Goal: Task Accomplishment & Management: Manage account settings

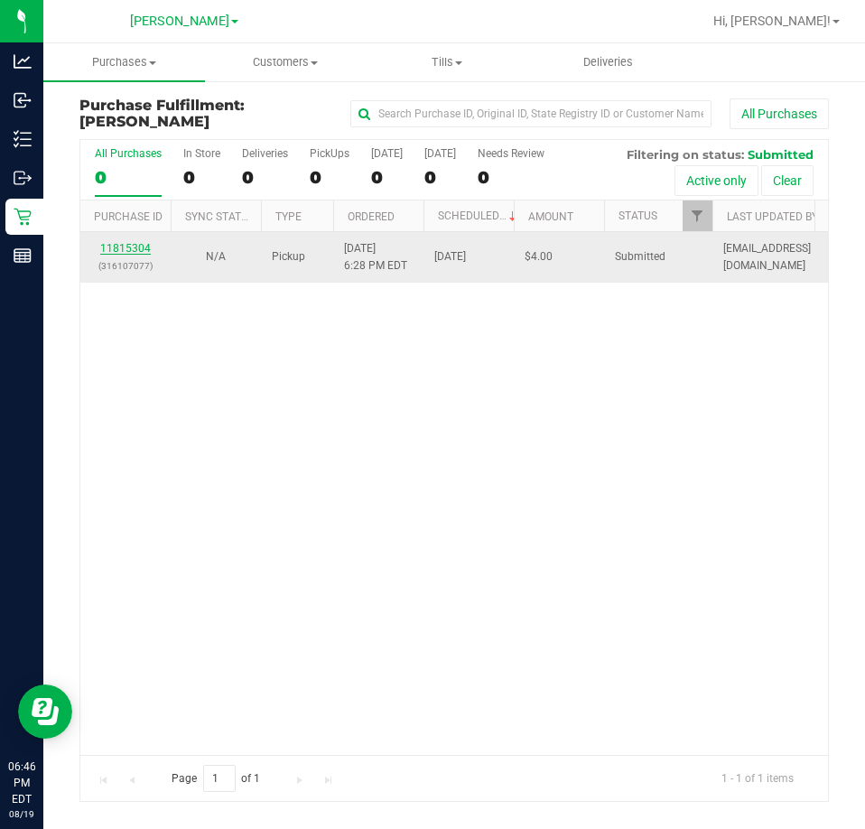
click at [136, 247] on link "11815304" at bounding box center [125, 248] width 51 height 13
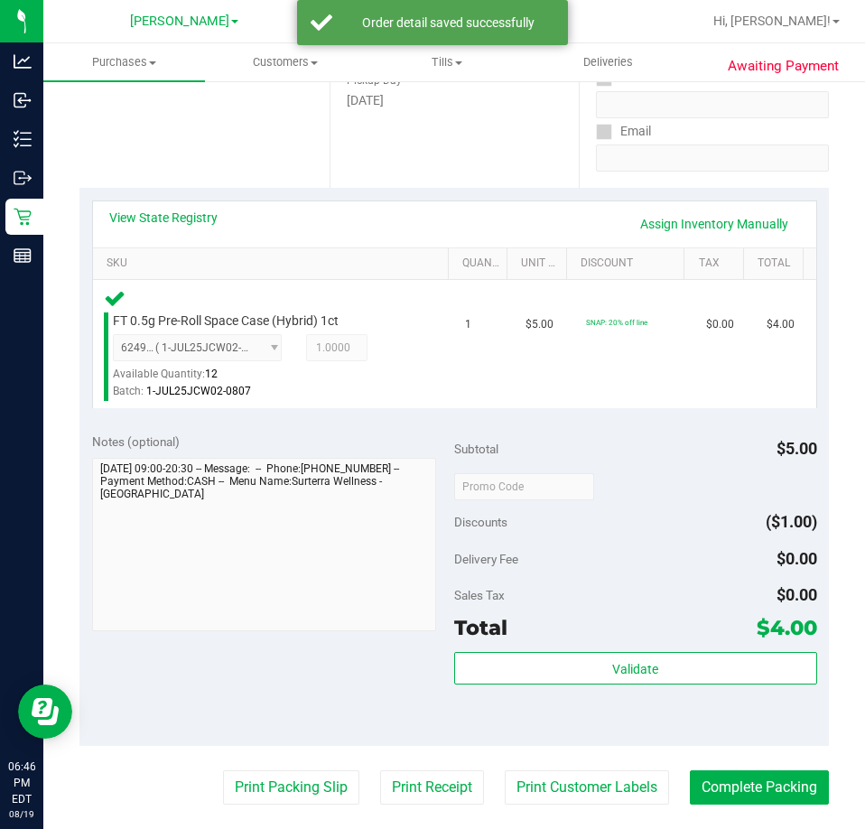
scroll to position [542, 0]
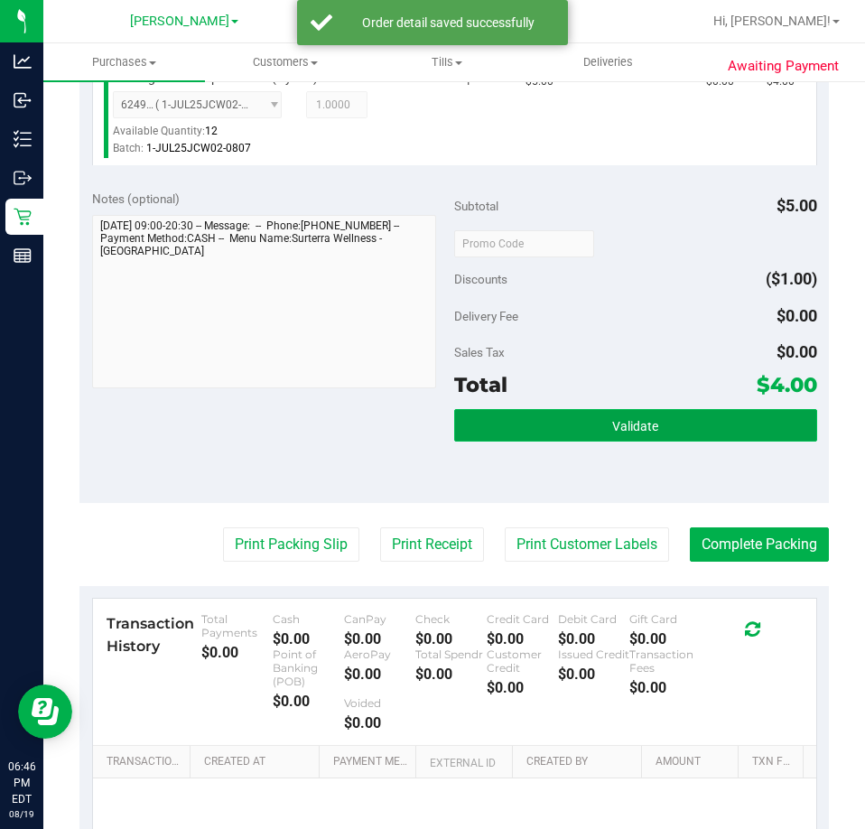
click at [625, 421] on span "Validate" at bounding box center [635, 426] width 46 height 14
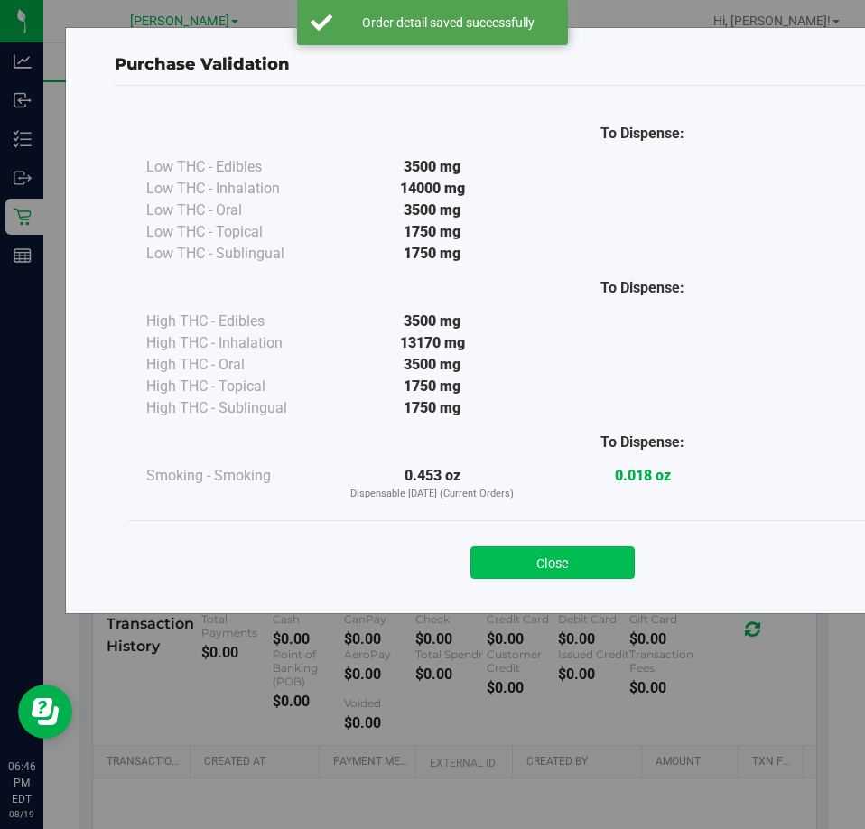
click at [555, 560] on button "Close" at bounding box center [552, 562] width 164 height 32
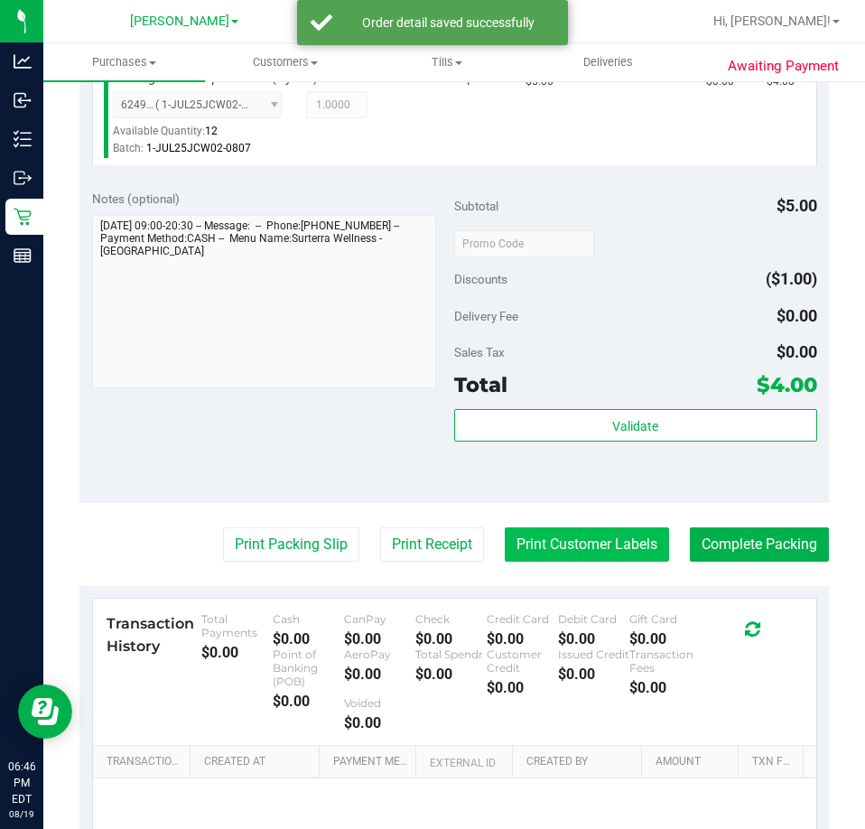
click at [591, 551] on button "Print Customer Labels" at bounding box center [587, 544] width 164 height 34
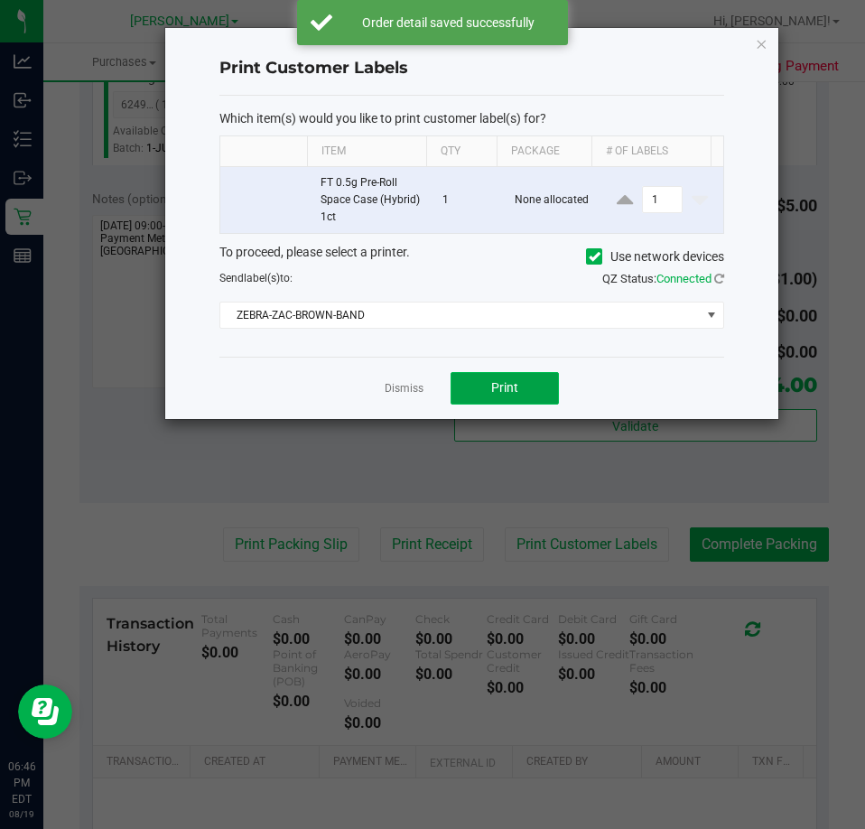
click at [508, 394] on span "Print" at bounding box center [504, 387] width 27 height 14
click at [412, 390] on link "Dismiss" at bounding box center [403, 388] width 39 height 15
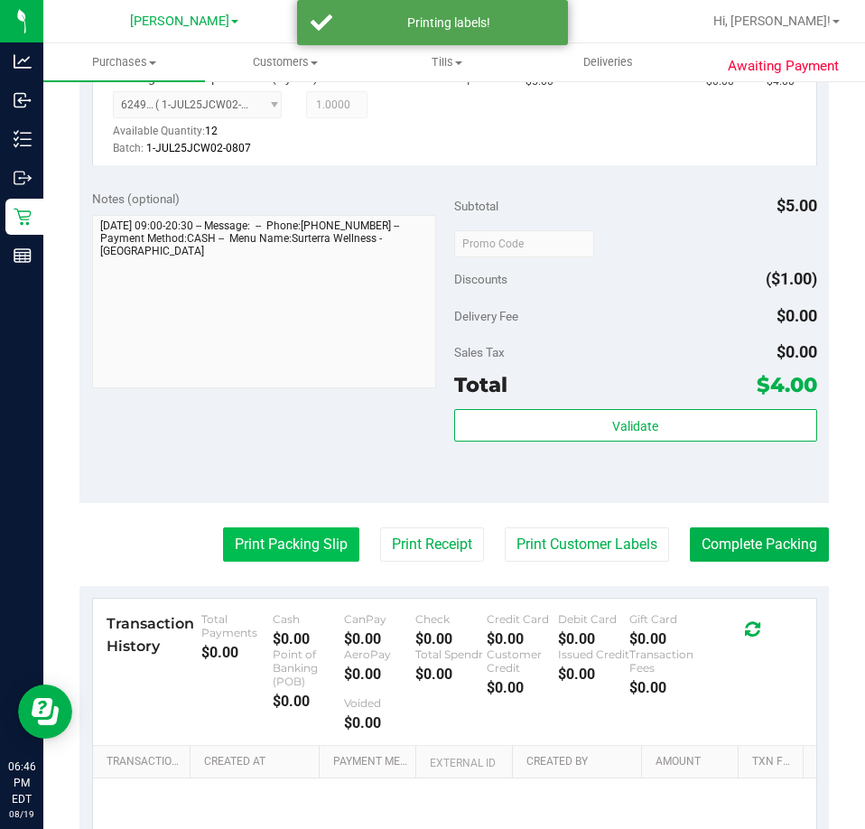
click at [288, 550] on button "Print Packing Slip" at bounding box center [291, 544] width 136 height 34
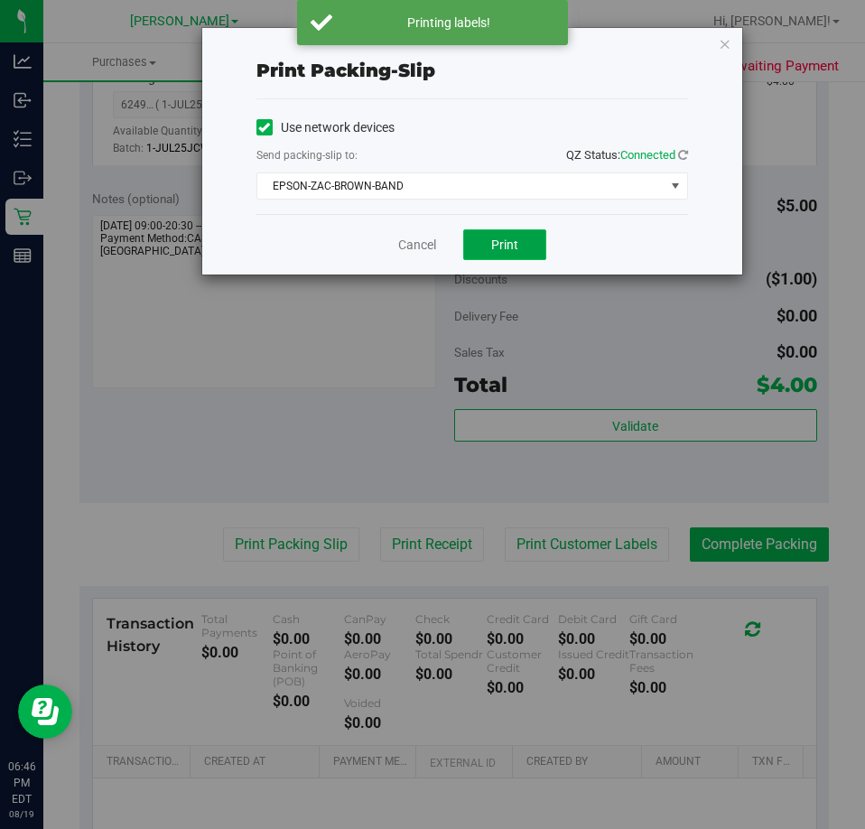
click at [486, 233] on button "Print" at bounding box center [504, 244] width 83 height 31
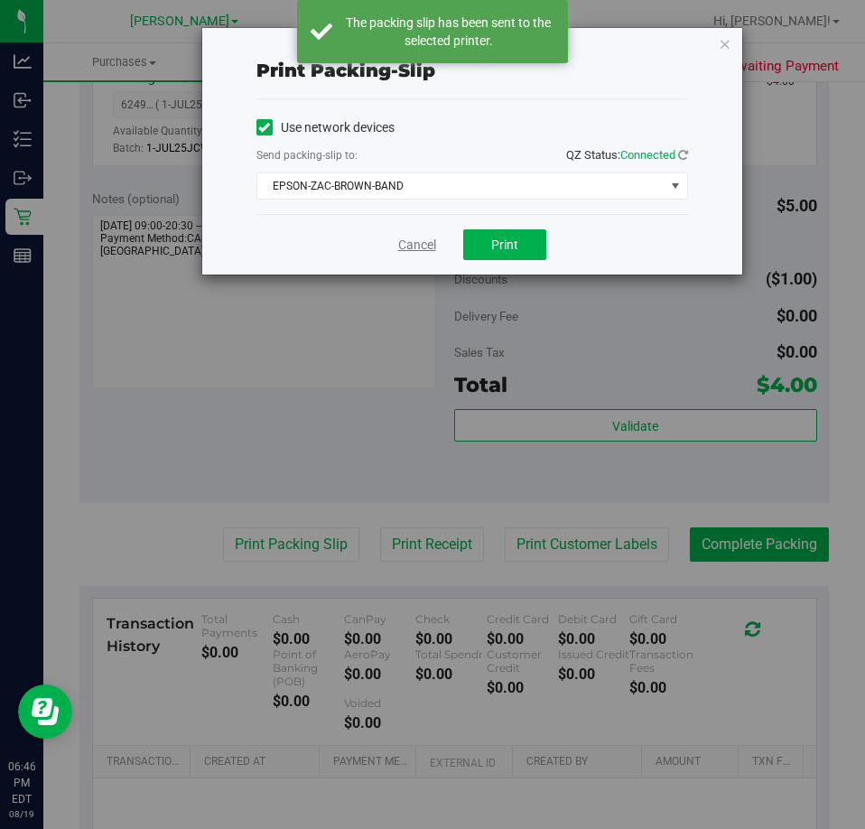
click at [406, 244] on link "Cancel" at bounding box center [417, 245] width 38 height 19
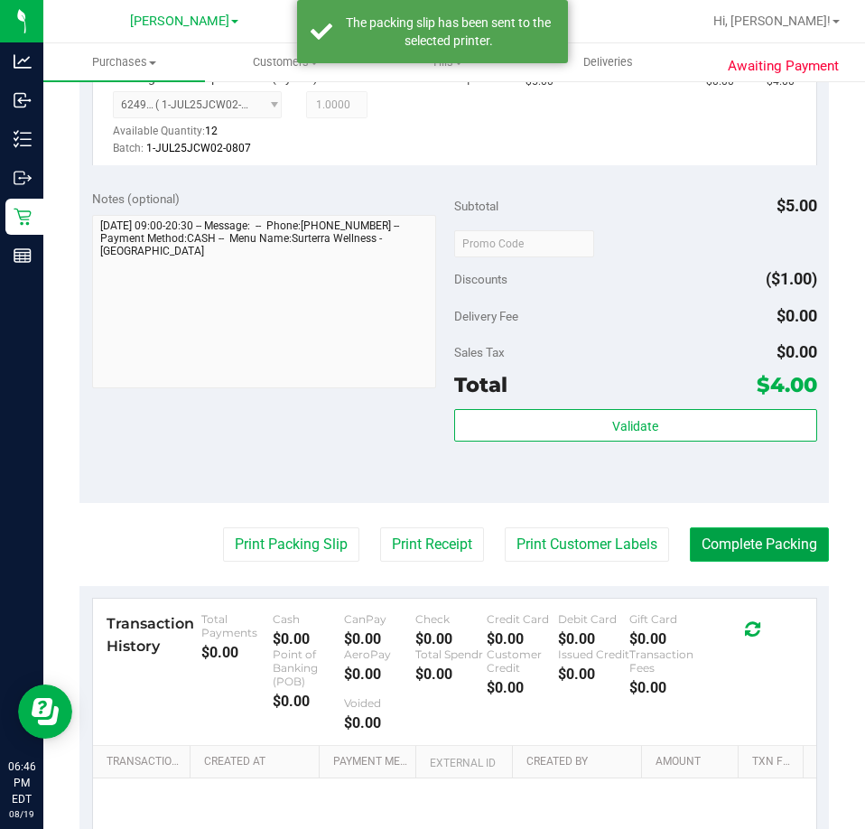
click at [708, 541] on button "Complete Packing" at bounding box center [759, 544] width 139 height 34
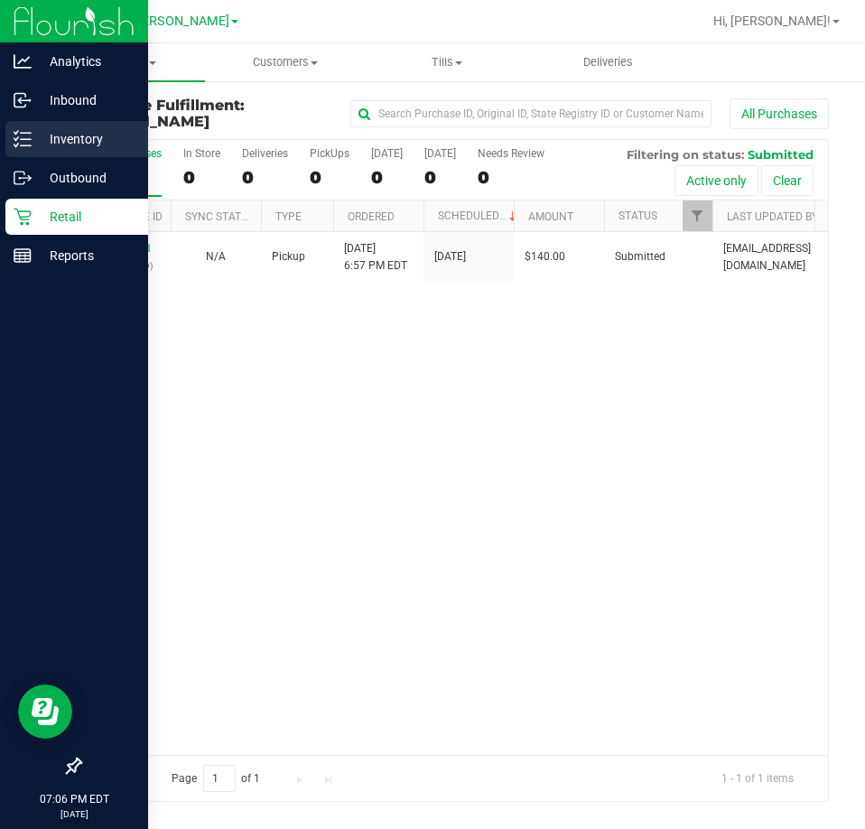
click at [42, 139] on p "Inventory" at bounding box center [86, 139] width 108 height 22
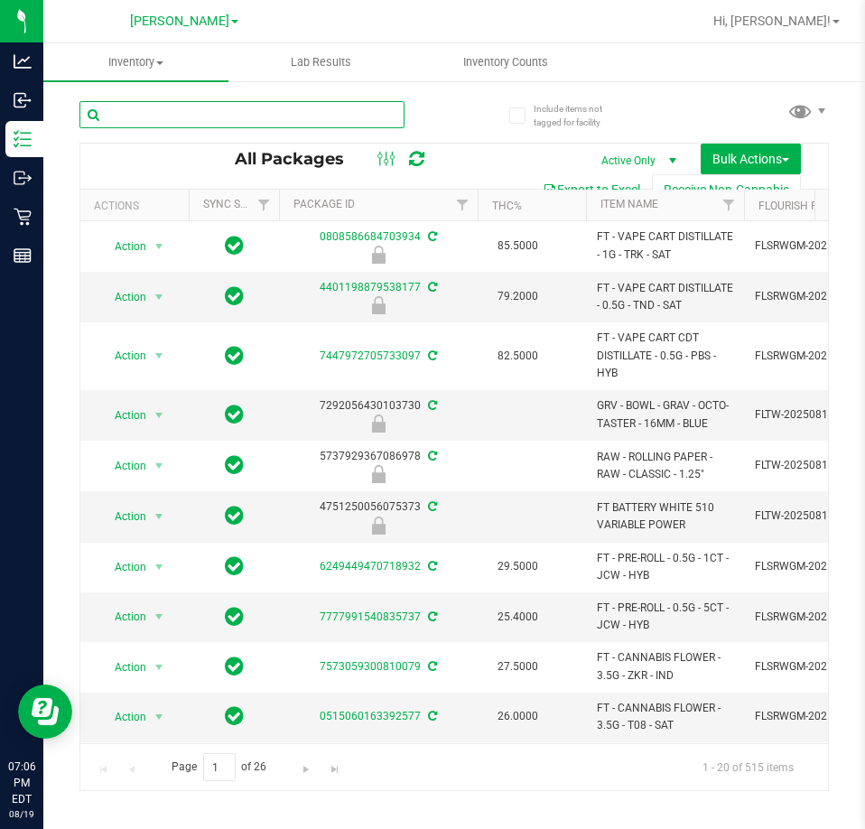
click at [280, 114] on input "text" at bounding box center [241, 114] width 325 height 27
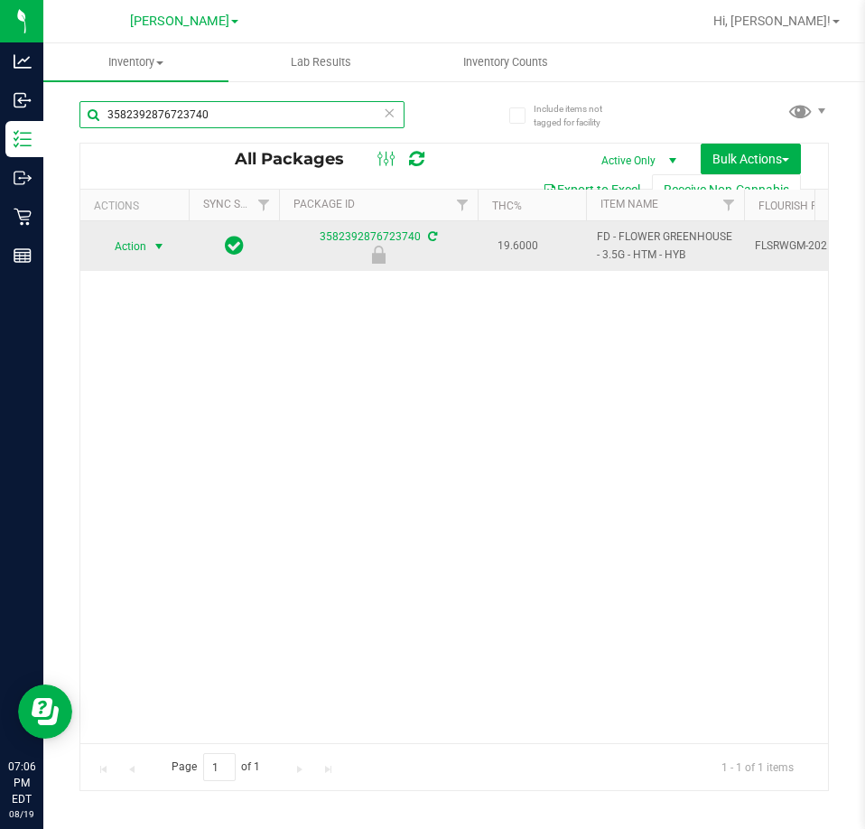
type input "3582392876723740"
click at [137, 249] on span "Action" at bounding box center [122, 246] width 49 height 25
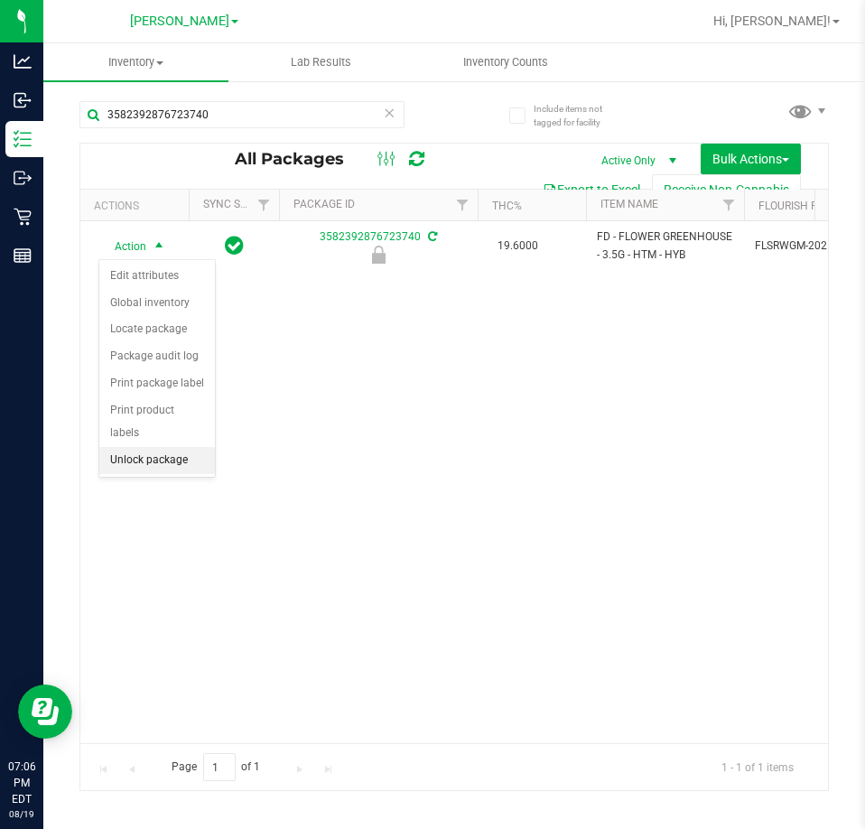
click at [171, 447] on li "Unlock package" at bounding box center [157, 460] width 116 height 27
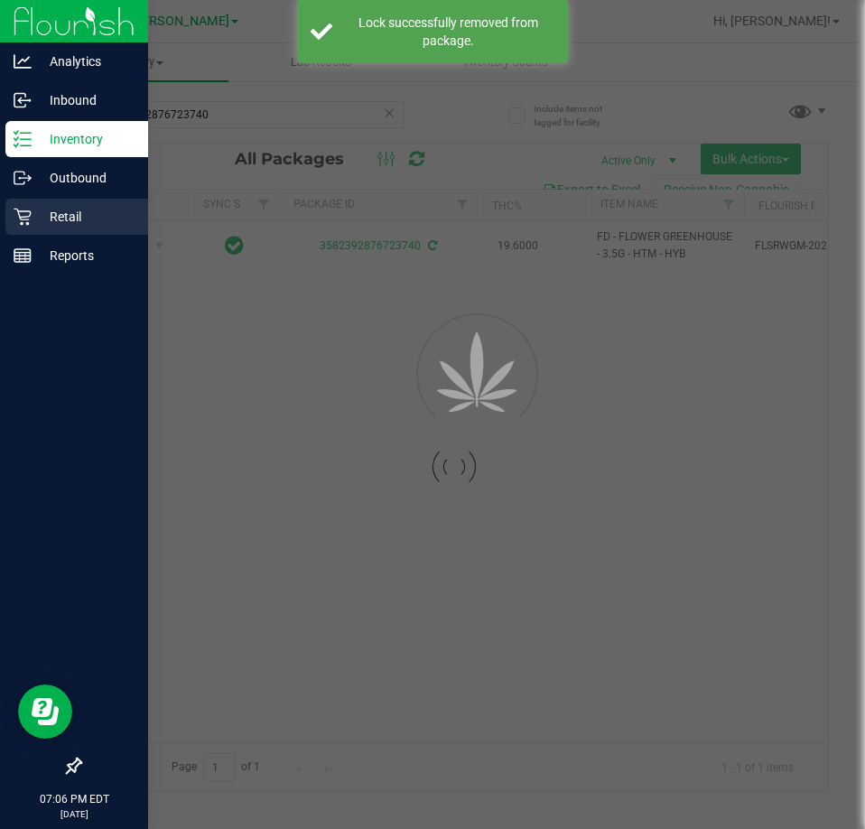
click at [32, 208] on p "Retail" at bounding box center [86, 217] width 108 height 22
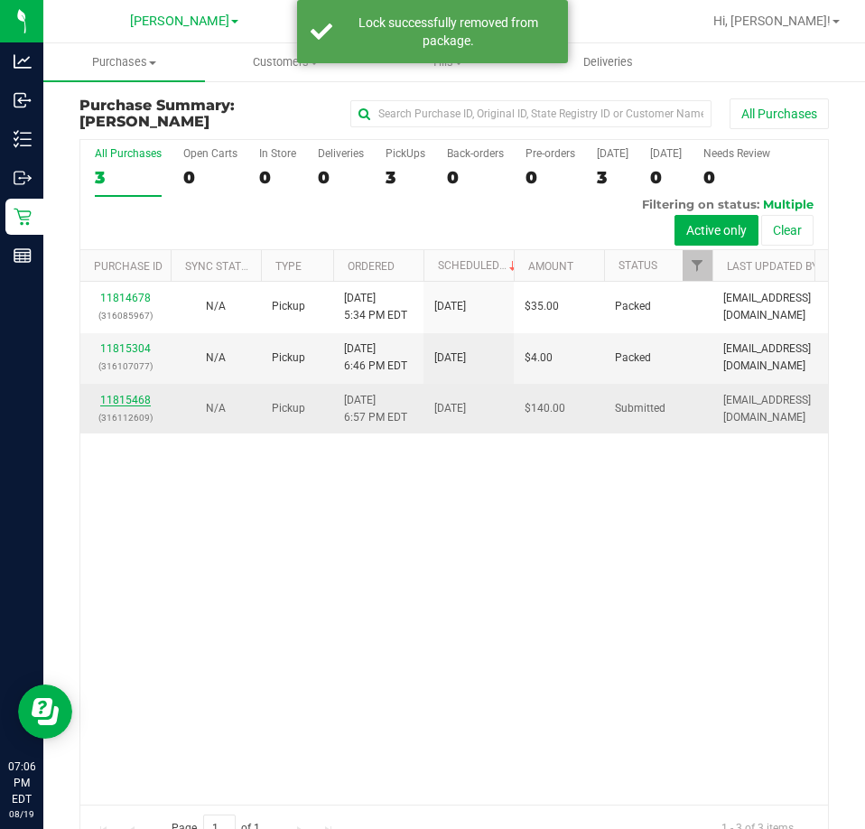
click at [139, 401] on link "11815468" at bounding box center [125, 400] width 51 height 13
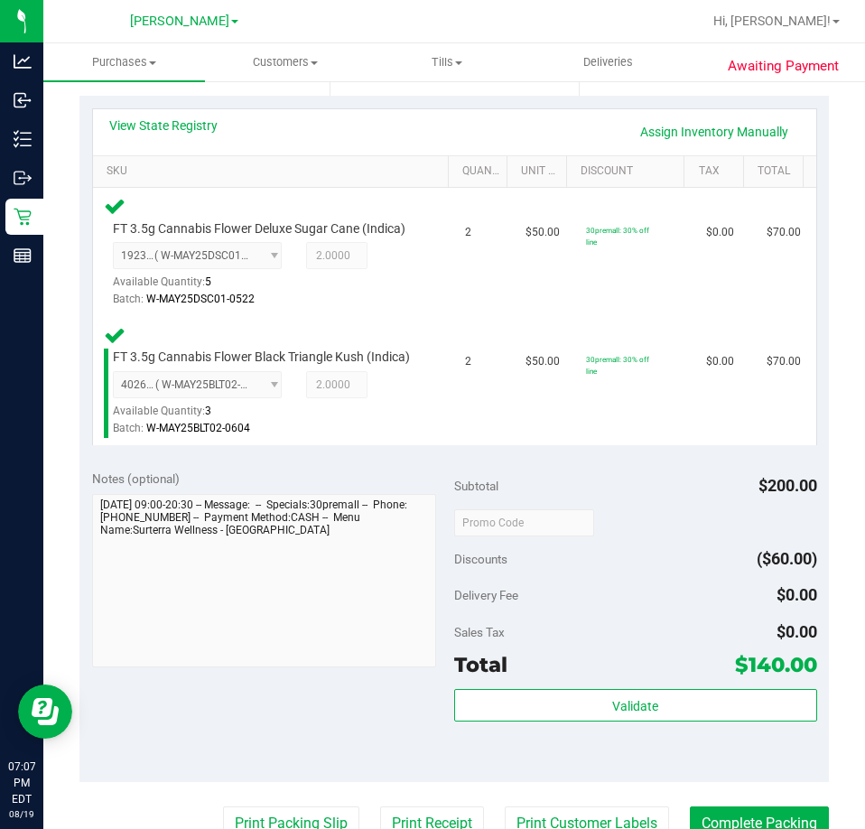
scroll to position [722, 0]
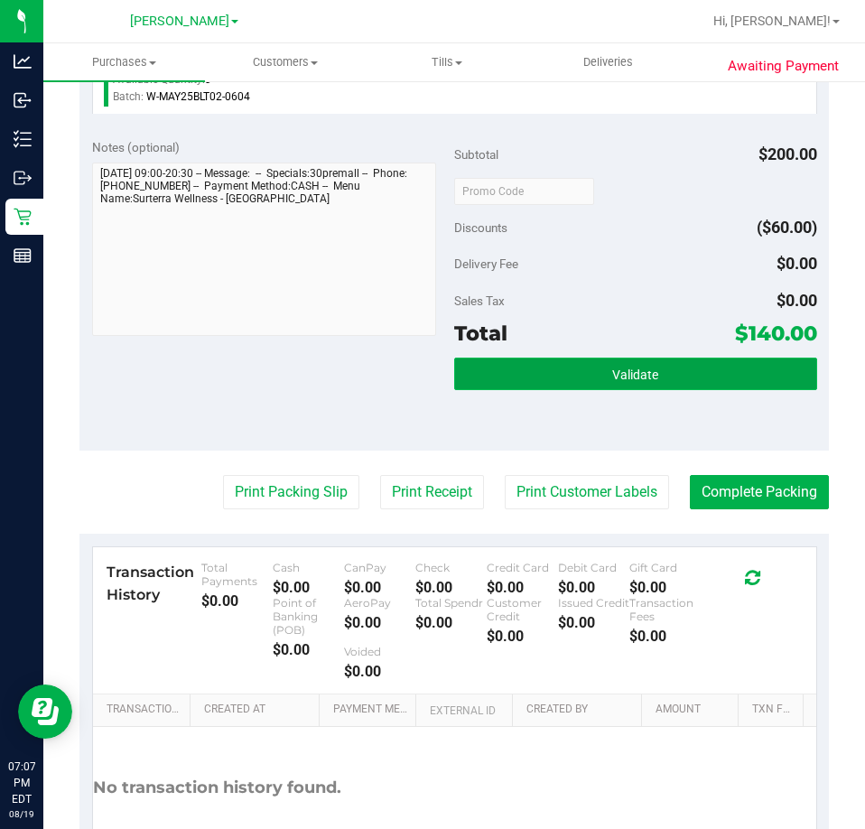
click at [664, 390] on button "Validate" at bounding box center [635, 373] width 363 height 32
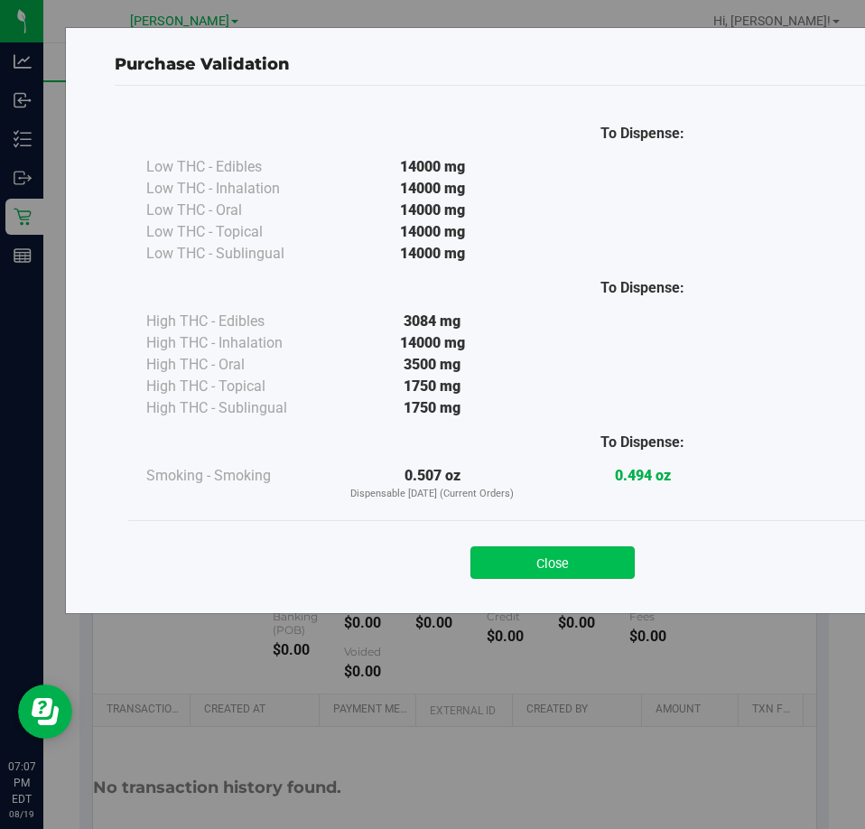
drag, startPoint x: 551, startPoint y: 536, endPoint x: 551, endPoint y: 573, distance: 37.0
click at [551, 565] on div "Close" at bounding box center [552, 556] width 821 height 45
click at [552, 575] on button "Close" at bounding box center [552, 562] width 164 height 32
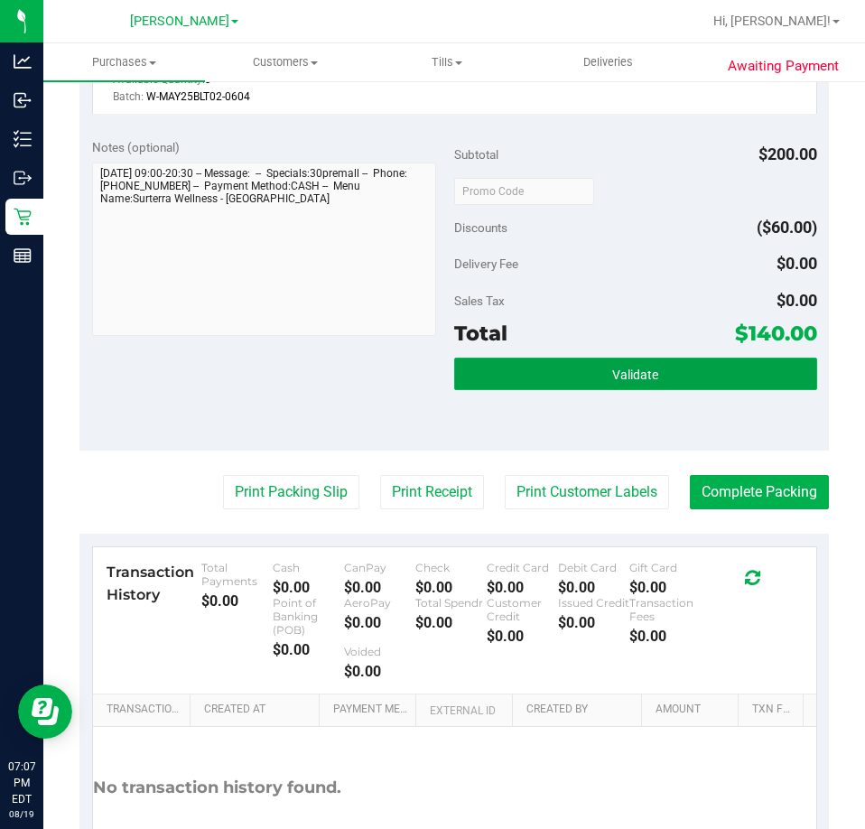
click at [579, 377] on button "Validate" at bounding box center [635, 373] width 363 height 32
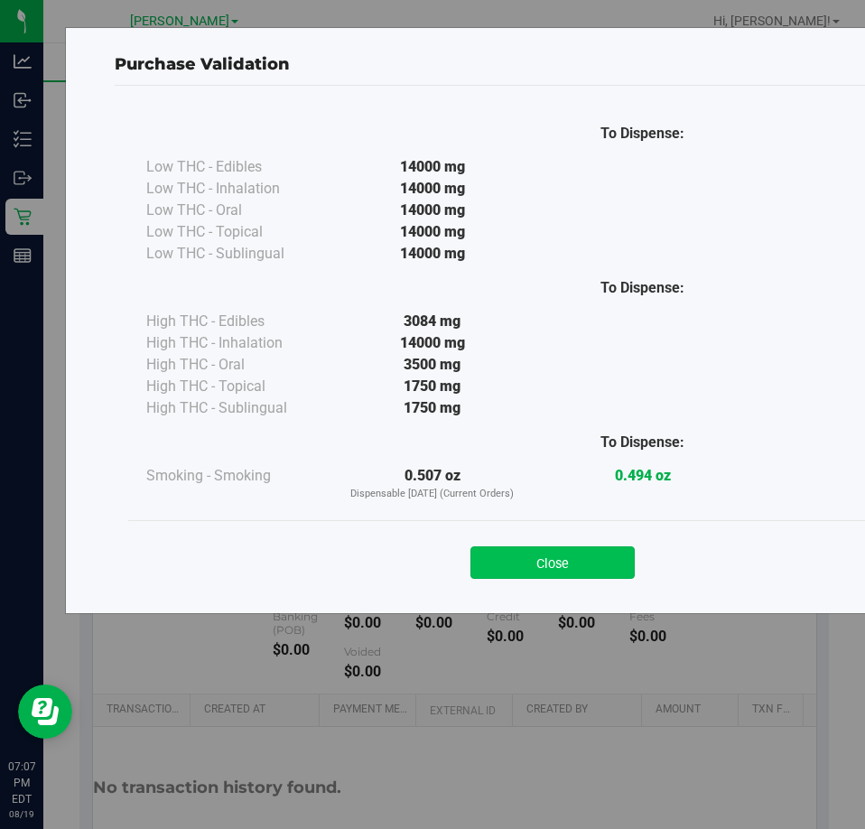
drag, startPoint x: 581, startPoint y: 539, endPoint x: 583, endPoint y: 557, distance: 18.1
click at [582, 542] on div "Close" at bounding box center [552, 556] width 821 height 45
click at [583, 560] on button "Close" at bounding box center [552, 562] width 164 height 32
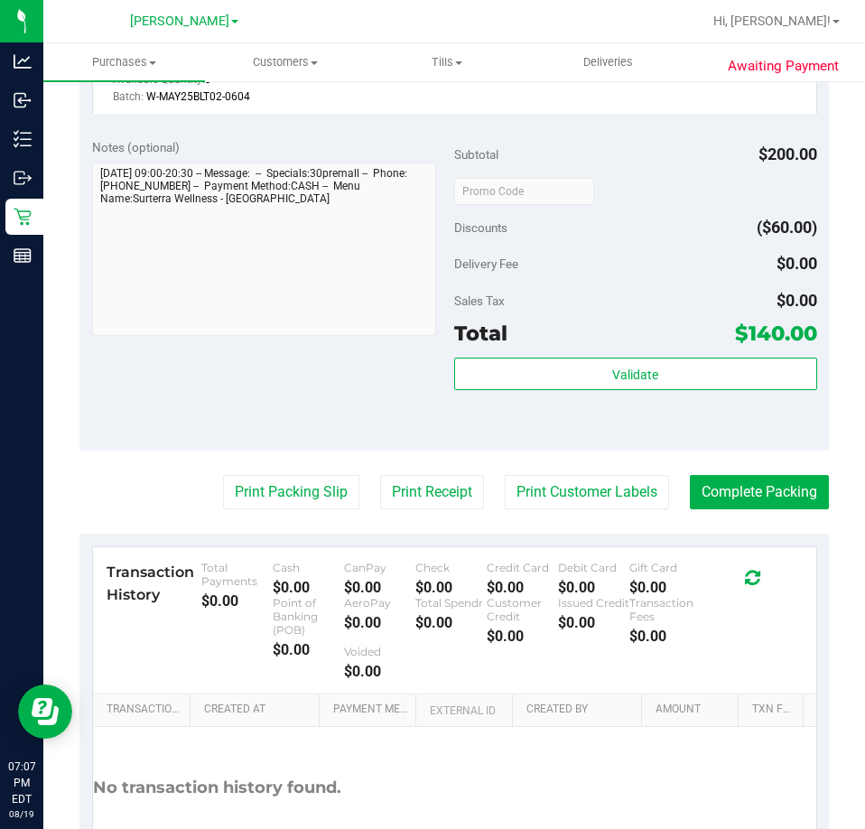
click at [607, 530] on purchase-details "Back Edit Purchase Cancel Purchase View Profile # 11815468 BioTrack ID: - Submi…" at bounding box center [453, 147] width 749 height 1544
click at [601, 501] on button "Print Customer Labels" at bounding box center [587, 492] width 164 height 34
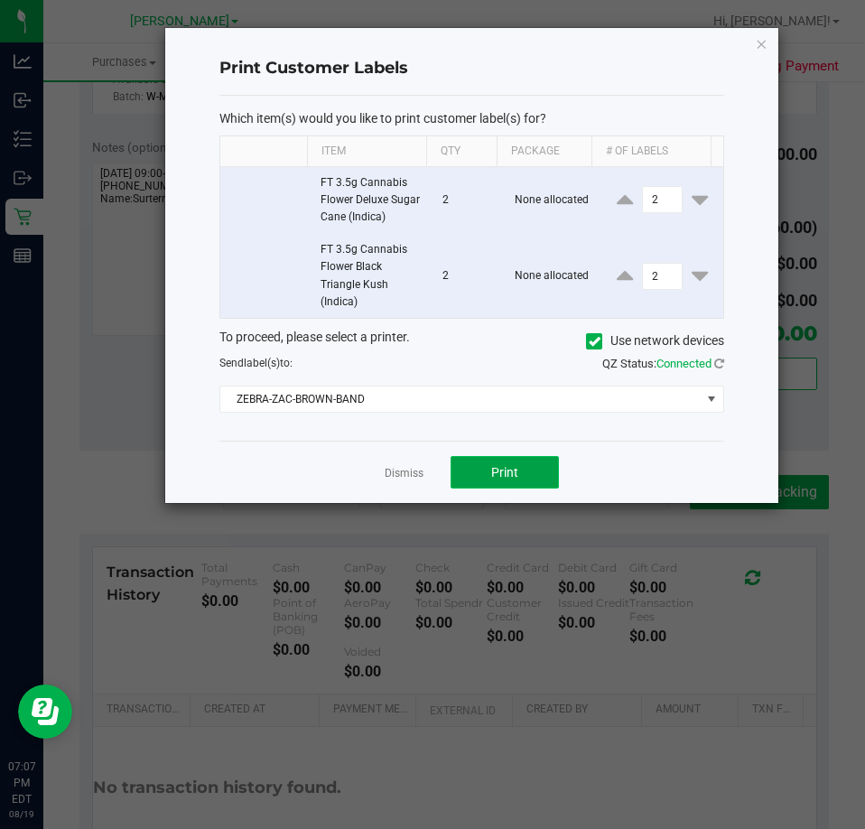
click at [515, 457] on button "Print" at bounding box center [504, 472] width 108 height 32
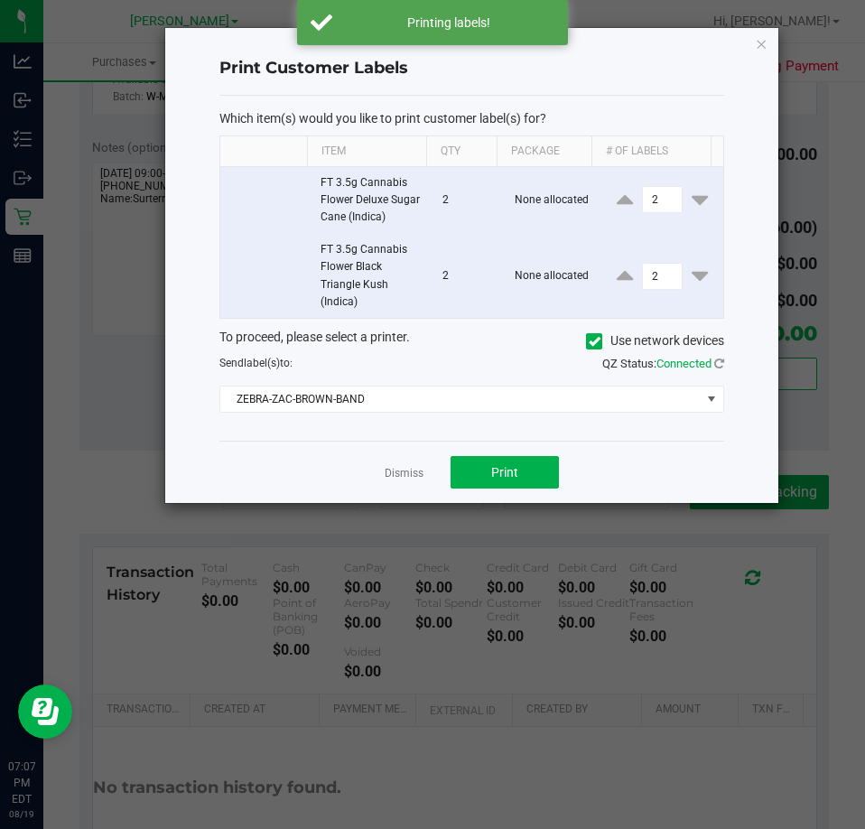
click at [413, 463] on app-cancel-button "Dismiss" at bounding box center [403, 472] width 39 height 19
click at [393, 468] on link "Dismiss" at bounding box center [403, 473] width 39 height 15
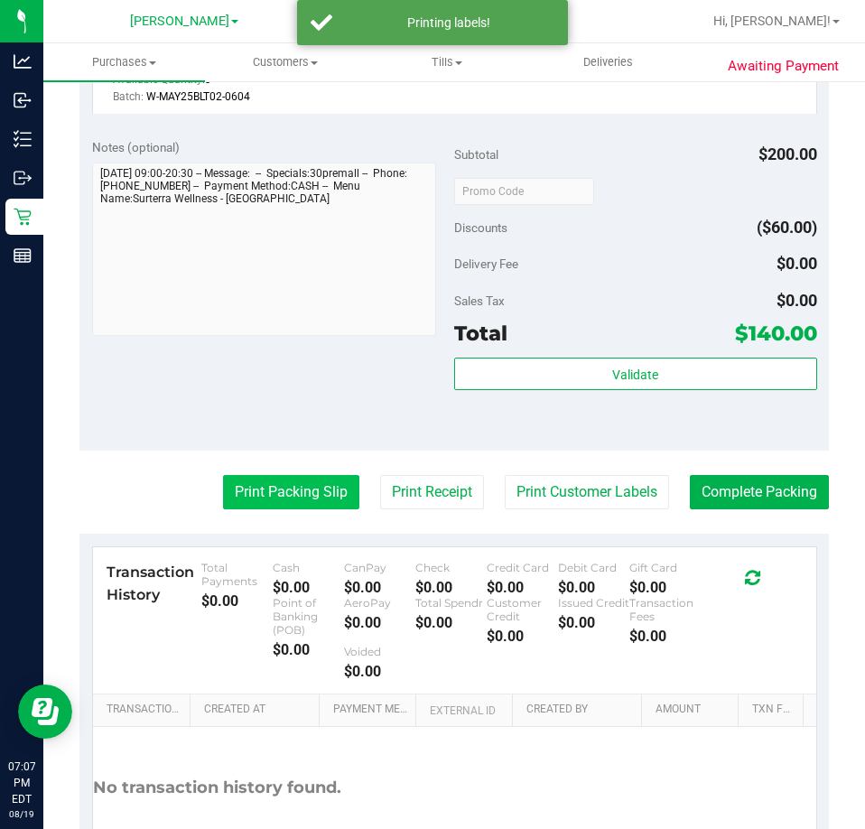
click at [269, 509] on button "Print Packing Slip" at bounding box center [291, 492] width 136 height 34
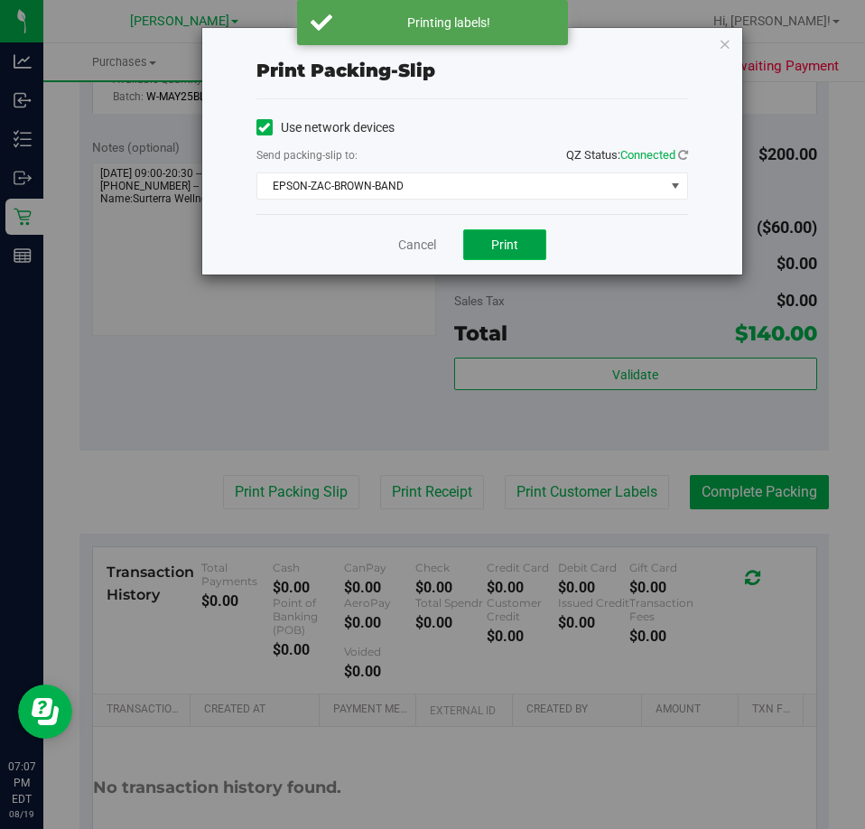
click at [492, 245] on span "Print" at bounding box center [504, 244] width 27 height 14
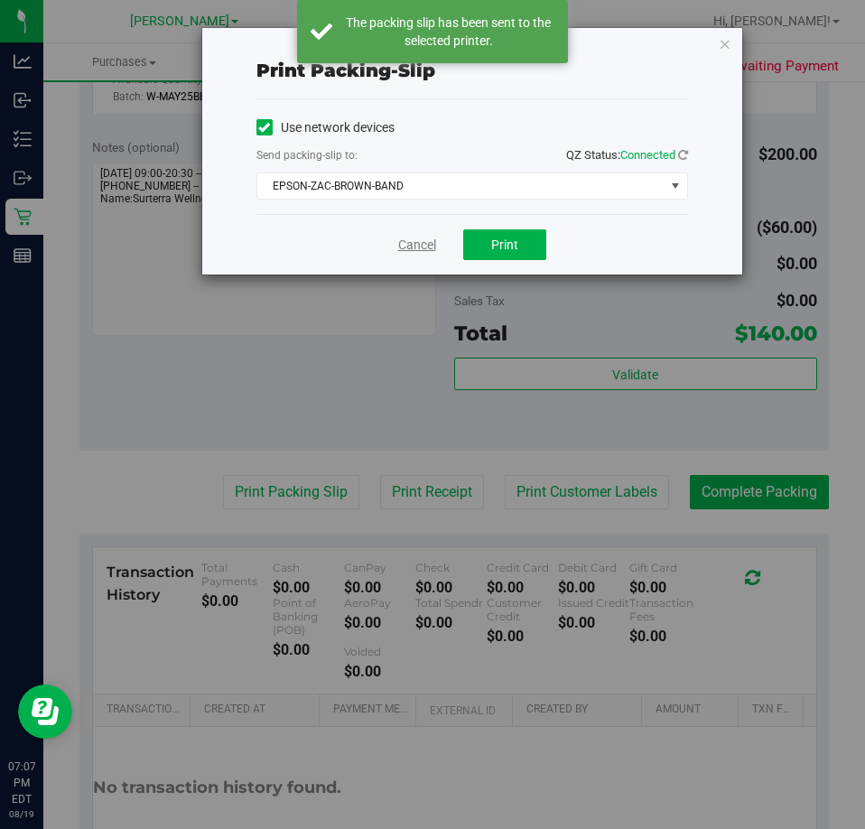
click at [426, 246] on link "Cancel" at bounding box center [417, 245] width 38 height 19
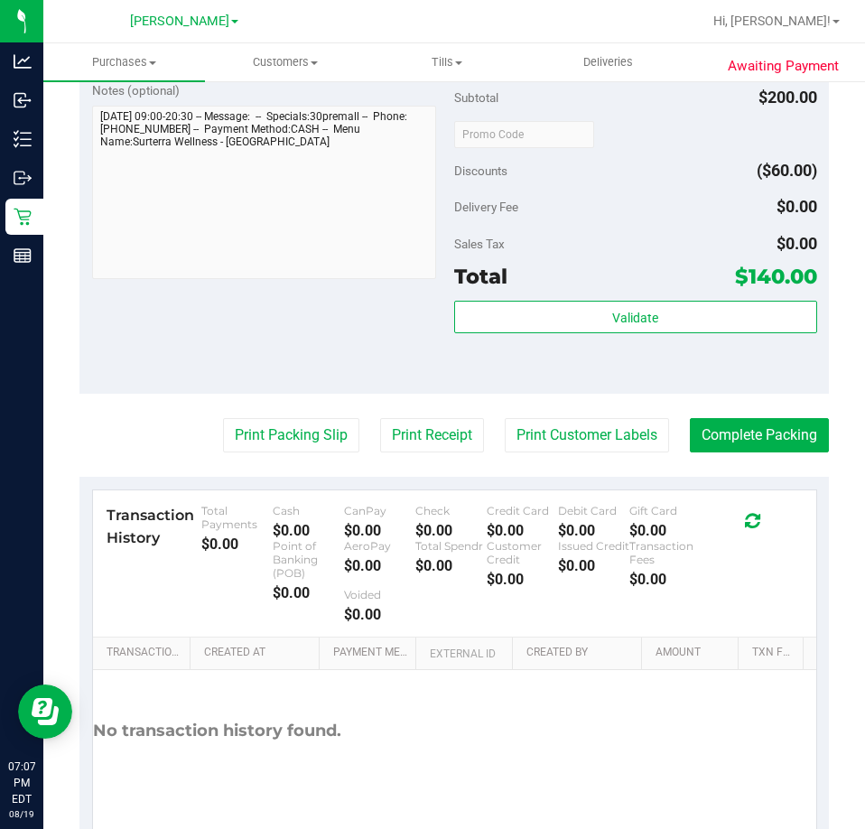
scroll to position [867, 0]
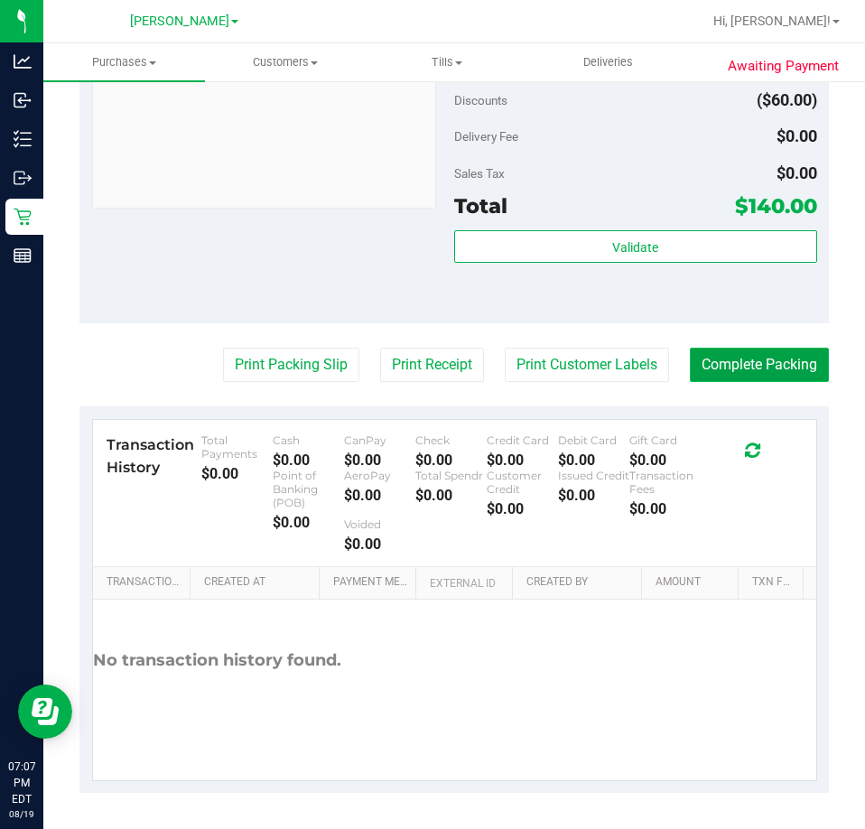
click at [697, 373] on button "Complete Packing" at bounding box center [759, 364] width 139 height 34
